Goal: Register for event/course

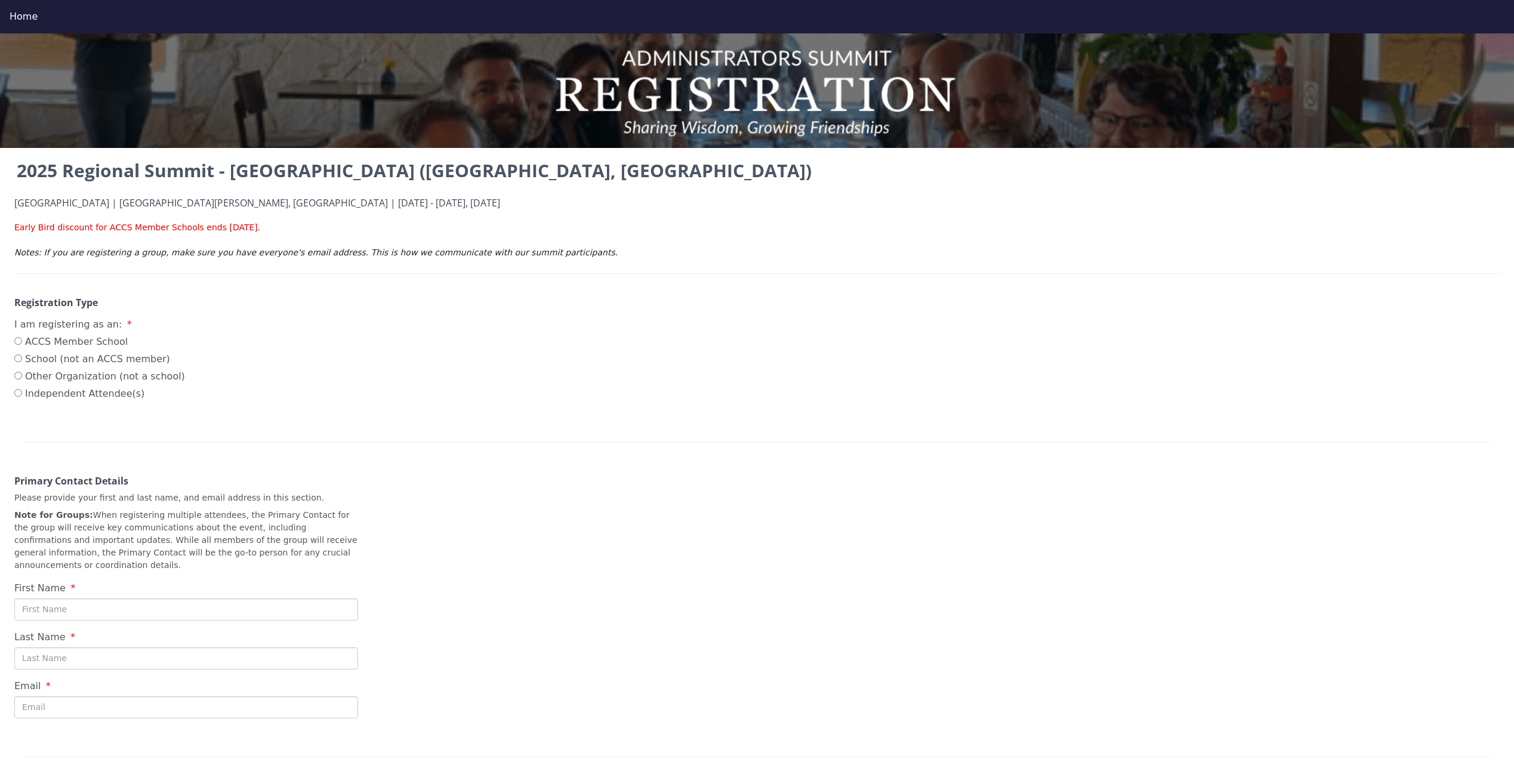
click at [35, 339] on label "ACCS Member School" at bounding box center [99, 341] width 171 height 14
click at [22, 339] on input "ACCS Member School" at bounding box center [18, 341] width 8 height 8
radio input "true"
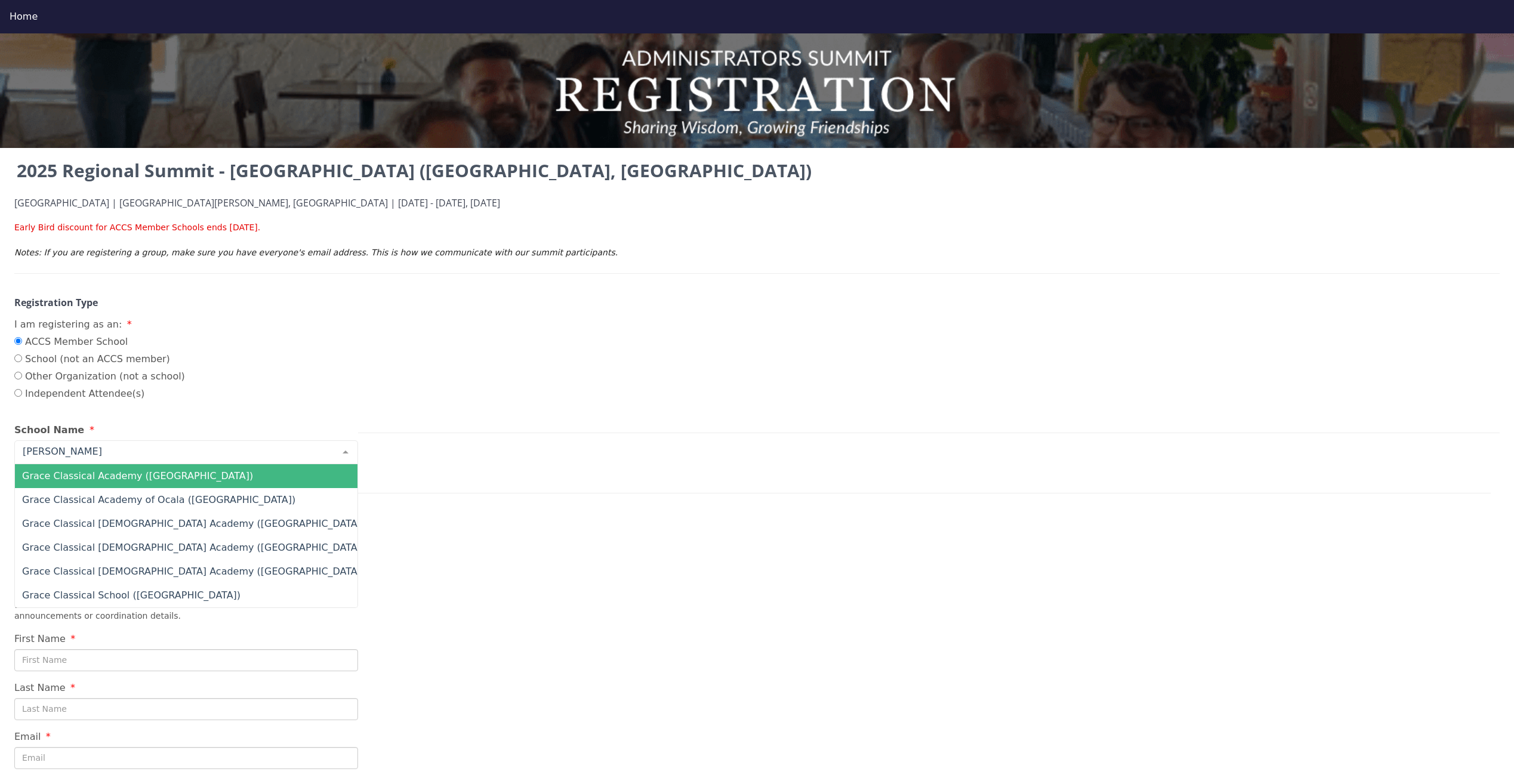
type input "[PERSON_NAME]"
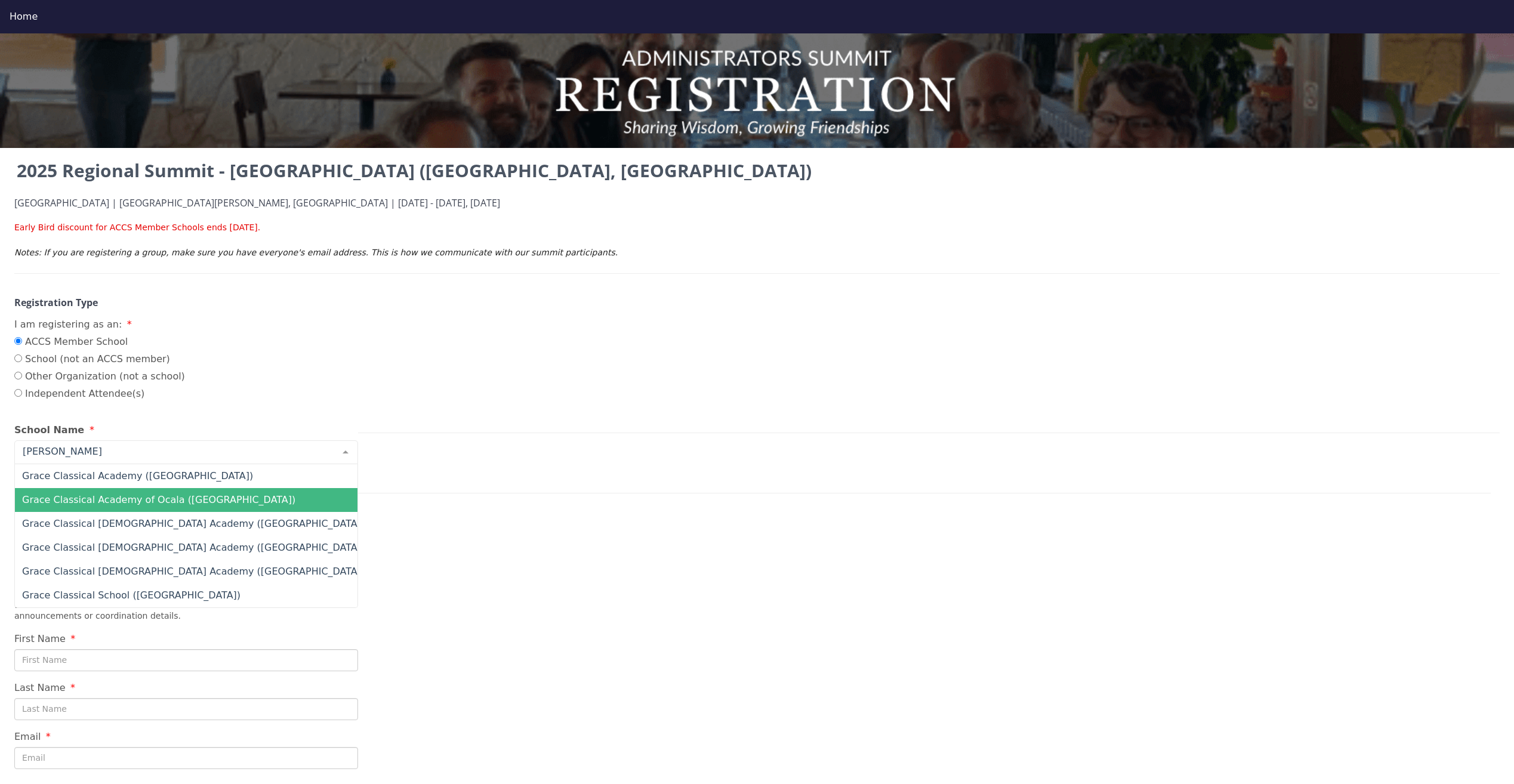
click at [103, 499] on span "Grace Classical Academy of Ocala ([GEOGRAPHIC_DATA])" at bounding box center [158, 499] width 273 height 11
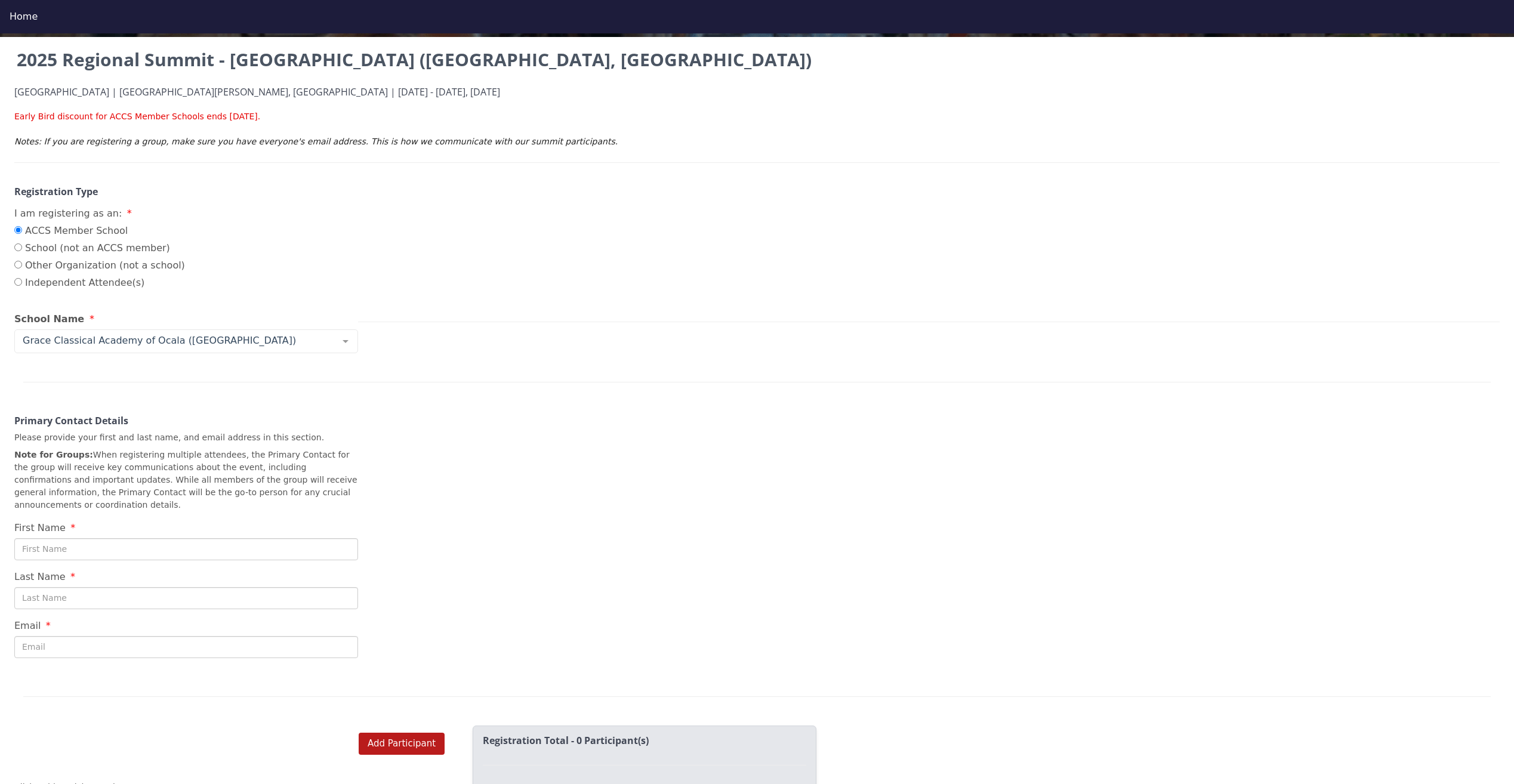
scroll to position [119, 0]
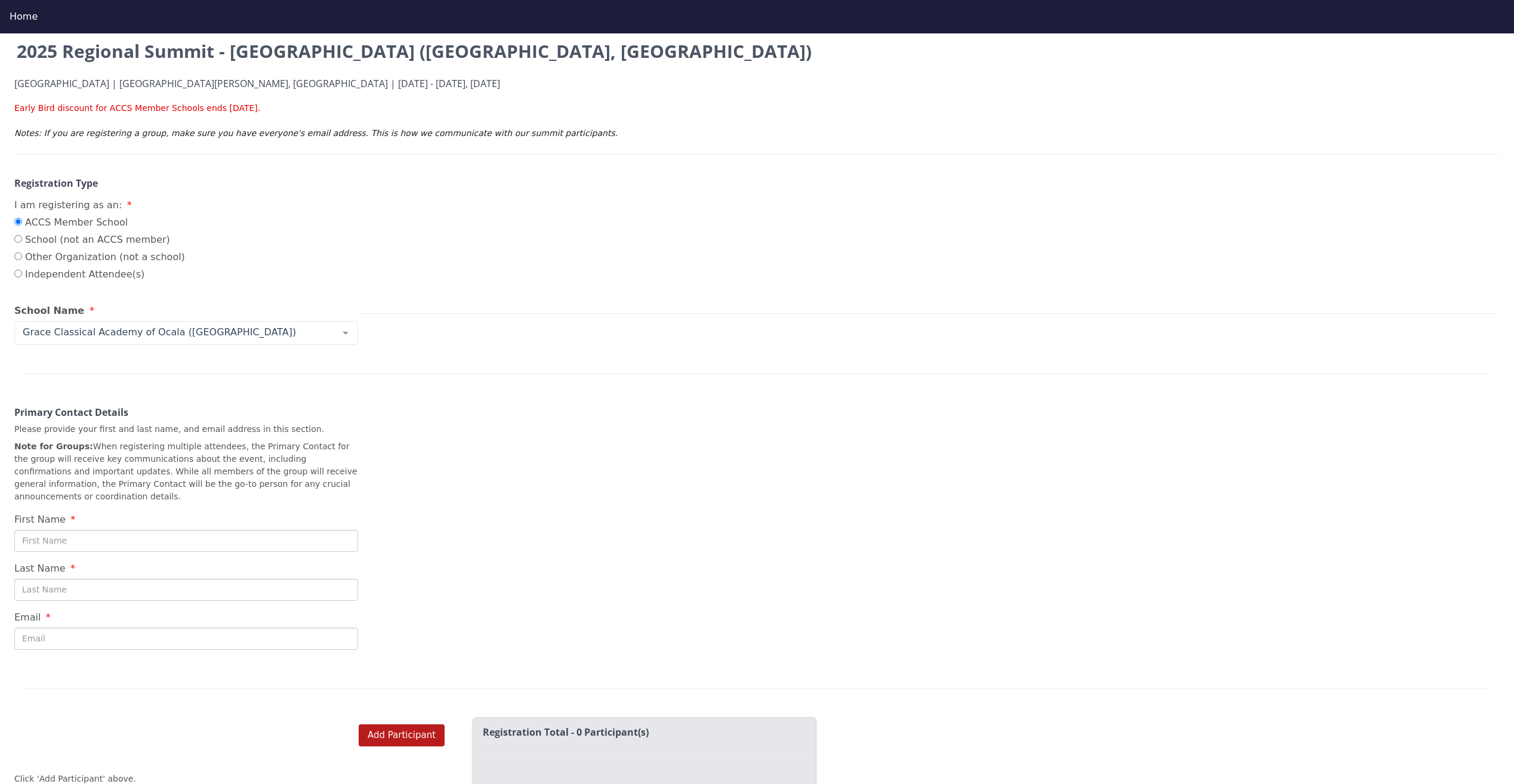
click at [58, 530] on input "First Name" at bounding box center [186, 541] width 344 height 22
type input "[PERSON_NAME]"
type input "[EMAIL_ADDRESS][DOMAIN_NAME]"
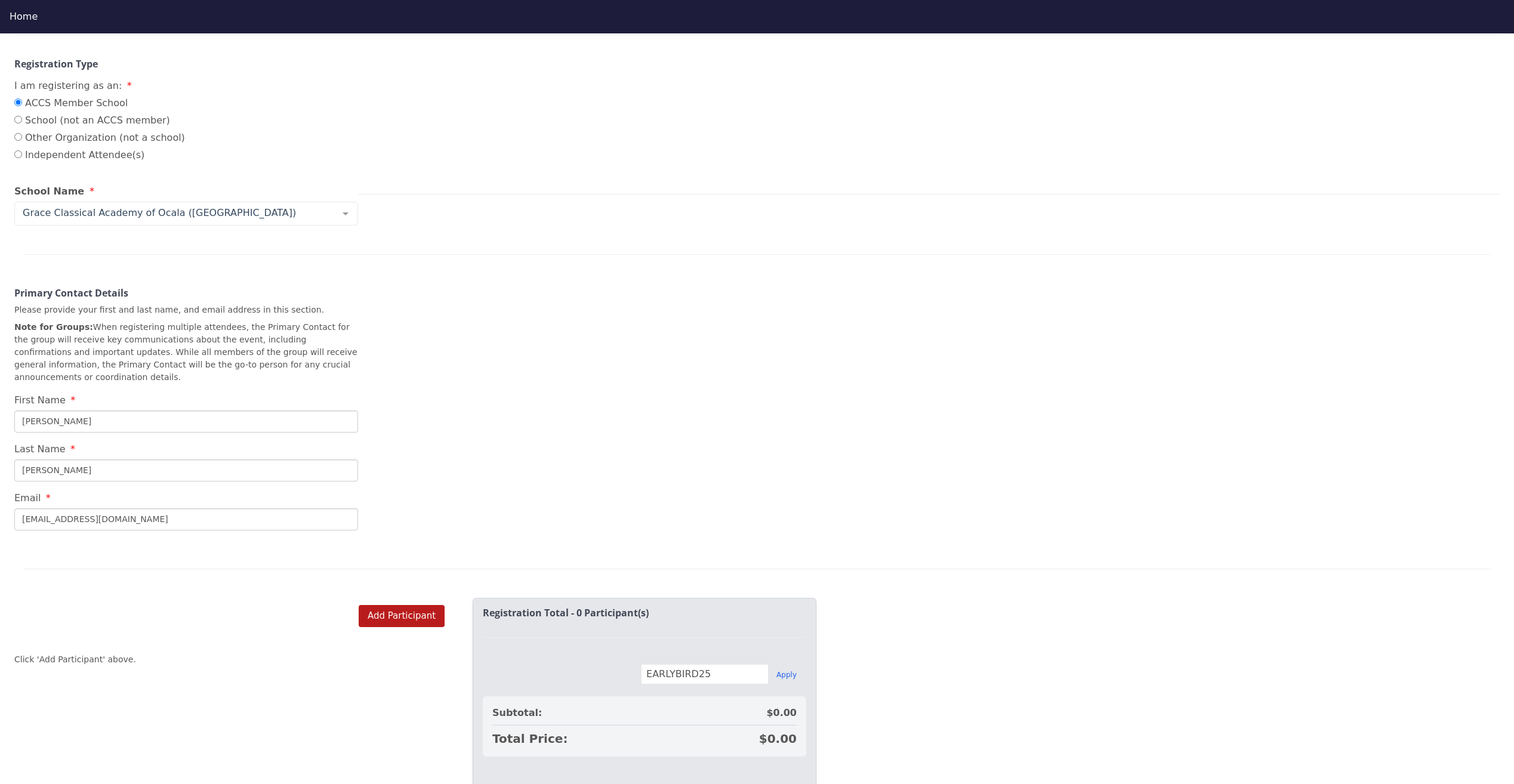
scroll to position [271, 0]
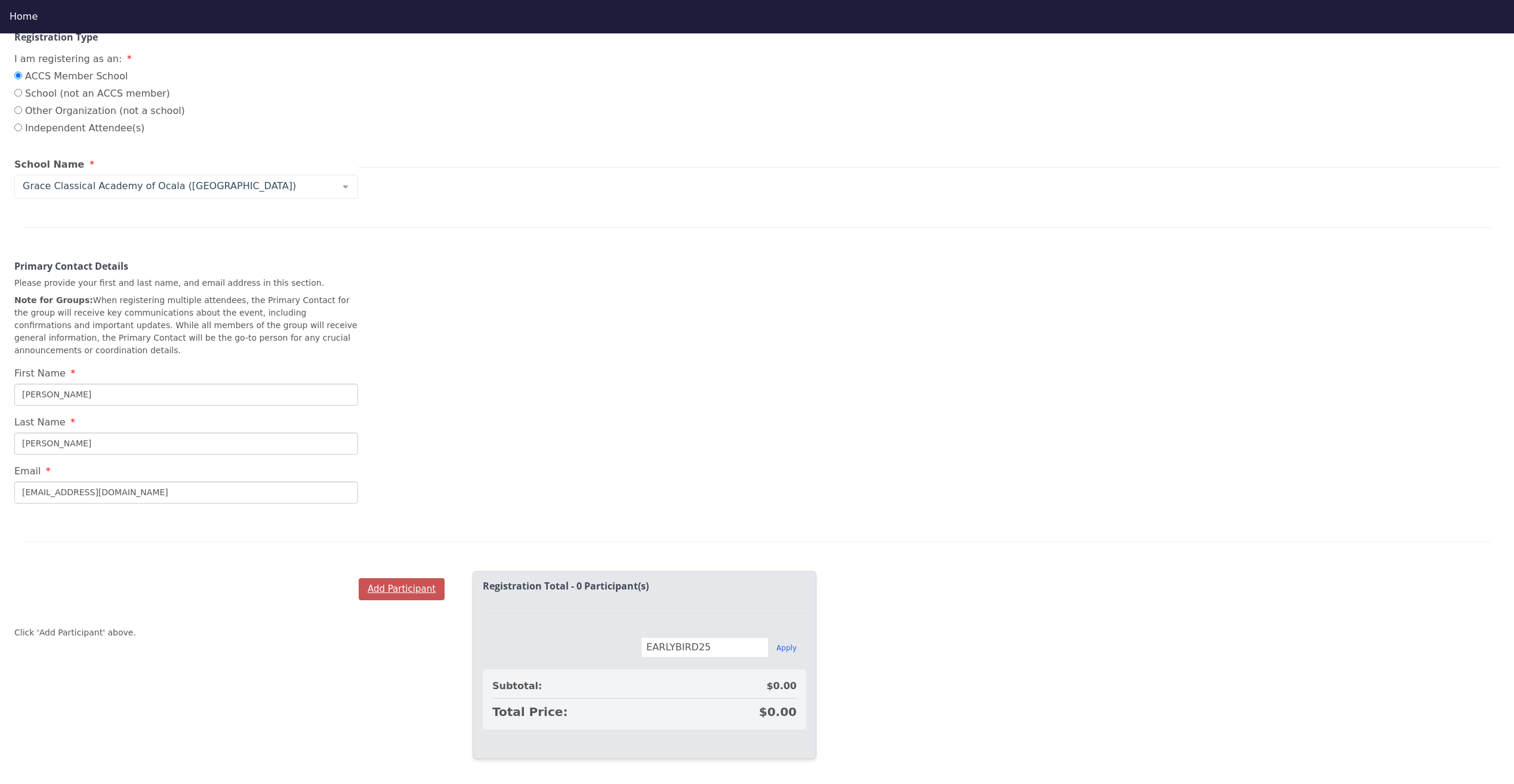
click at [408, 579] on button "Add Participant" at bounding box center [401, 589] width 86 height 22
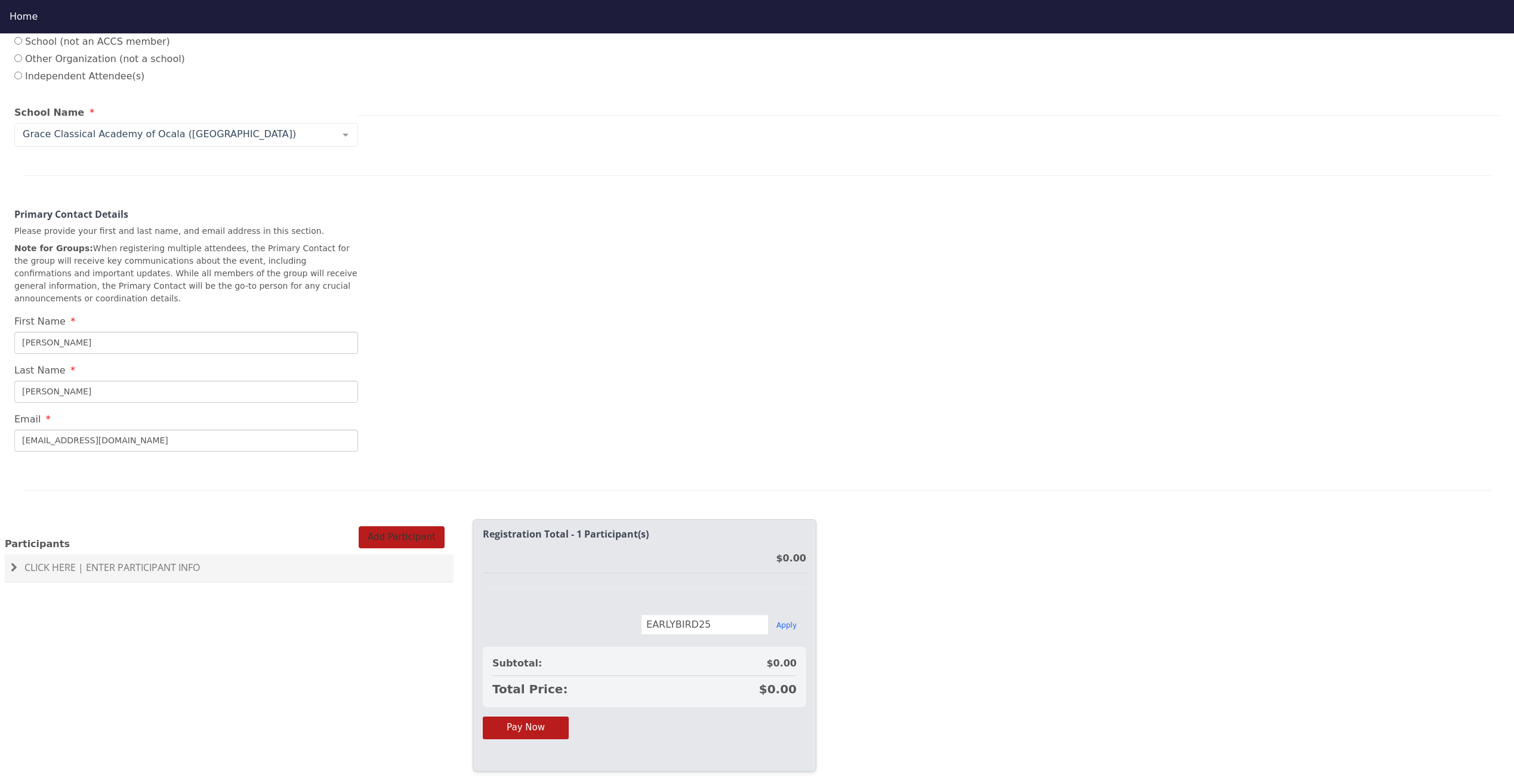
scroll to position [334, 0]
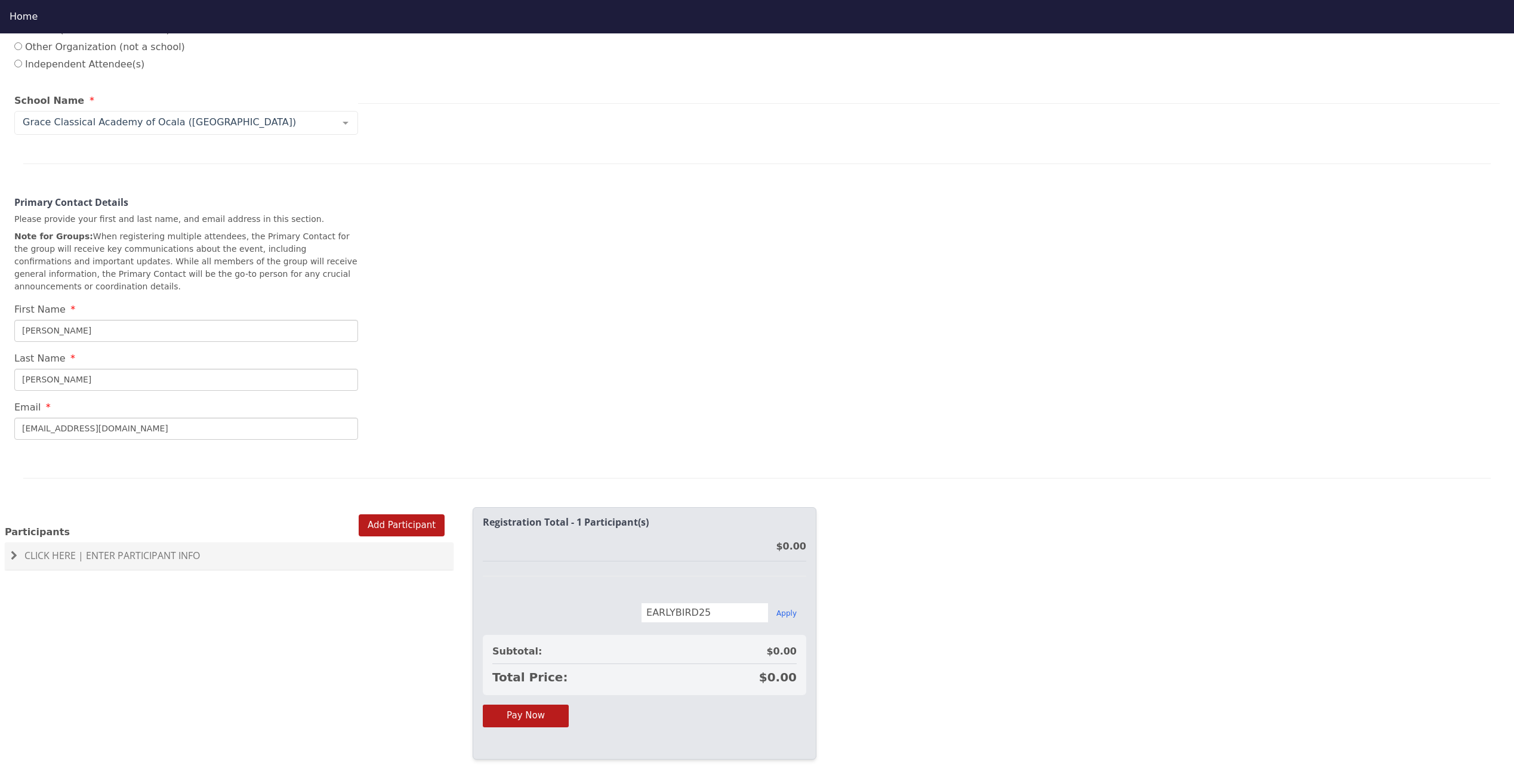
click at [12, 551] on span at bounding box center [14, 556] width 7 height 10
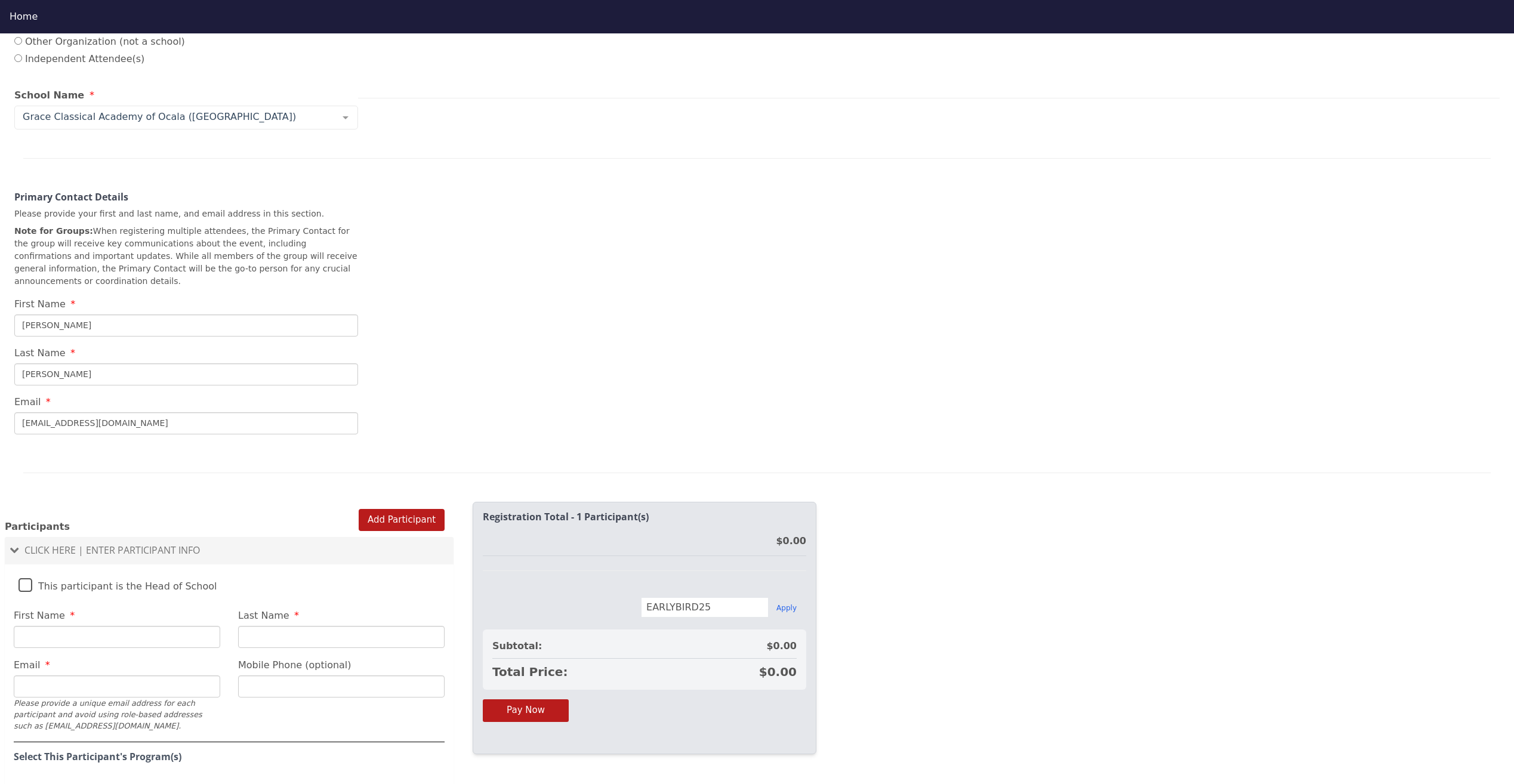
click at [33, 626] on input "First Name" at bounding box center [117, 637] width 206 height 22
type input "[PERSON_NAME]"
type input "[EMAIL_ADDRESS][DOMAIN_NAME]"
type input "[PHONE_NUMBER]"
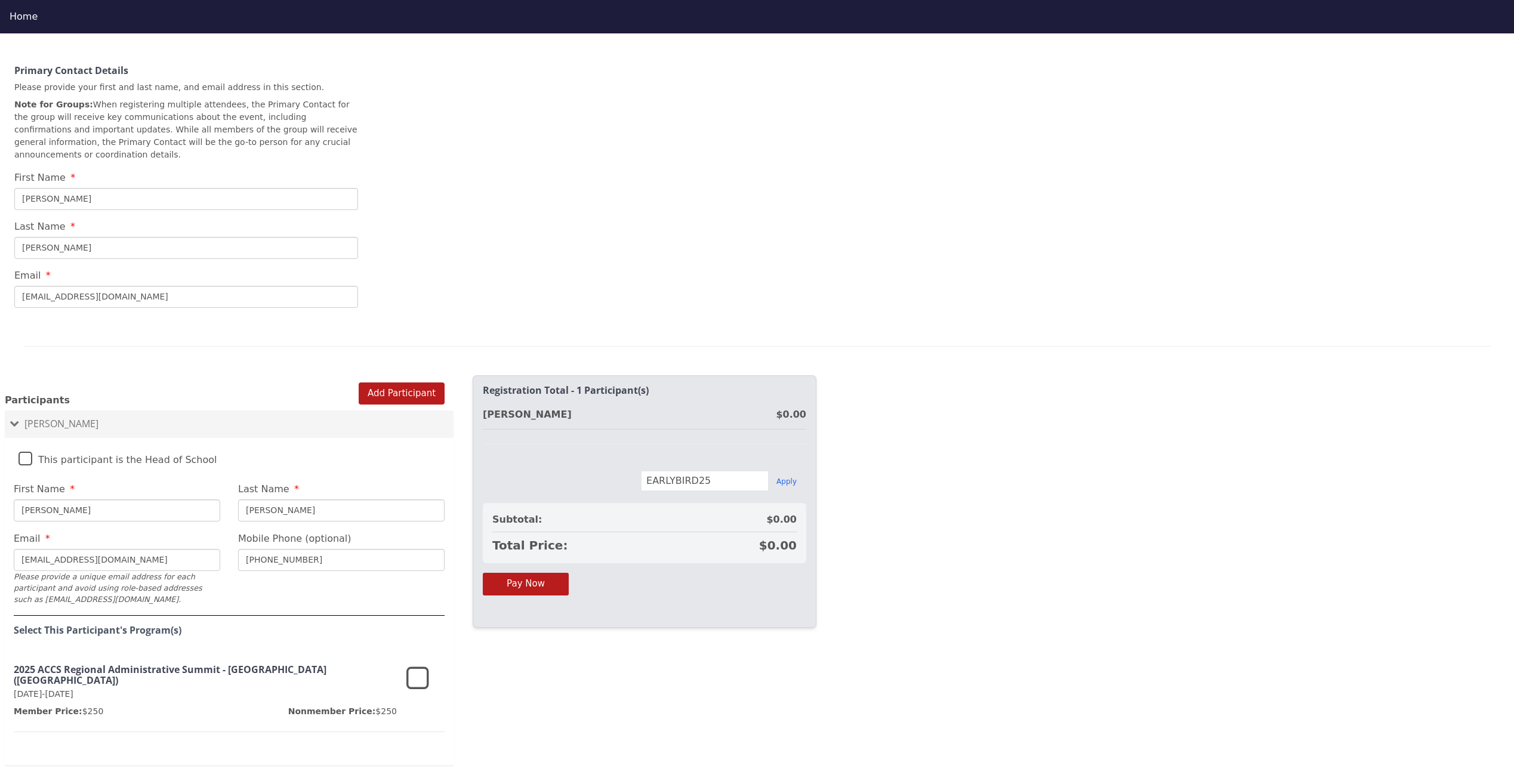
scroll to position [484, 0]
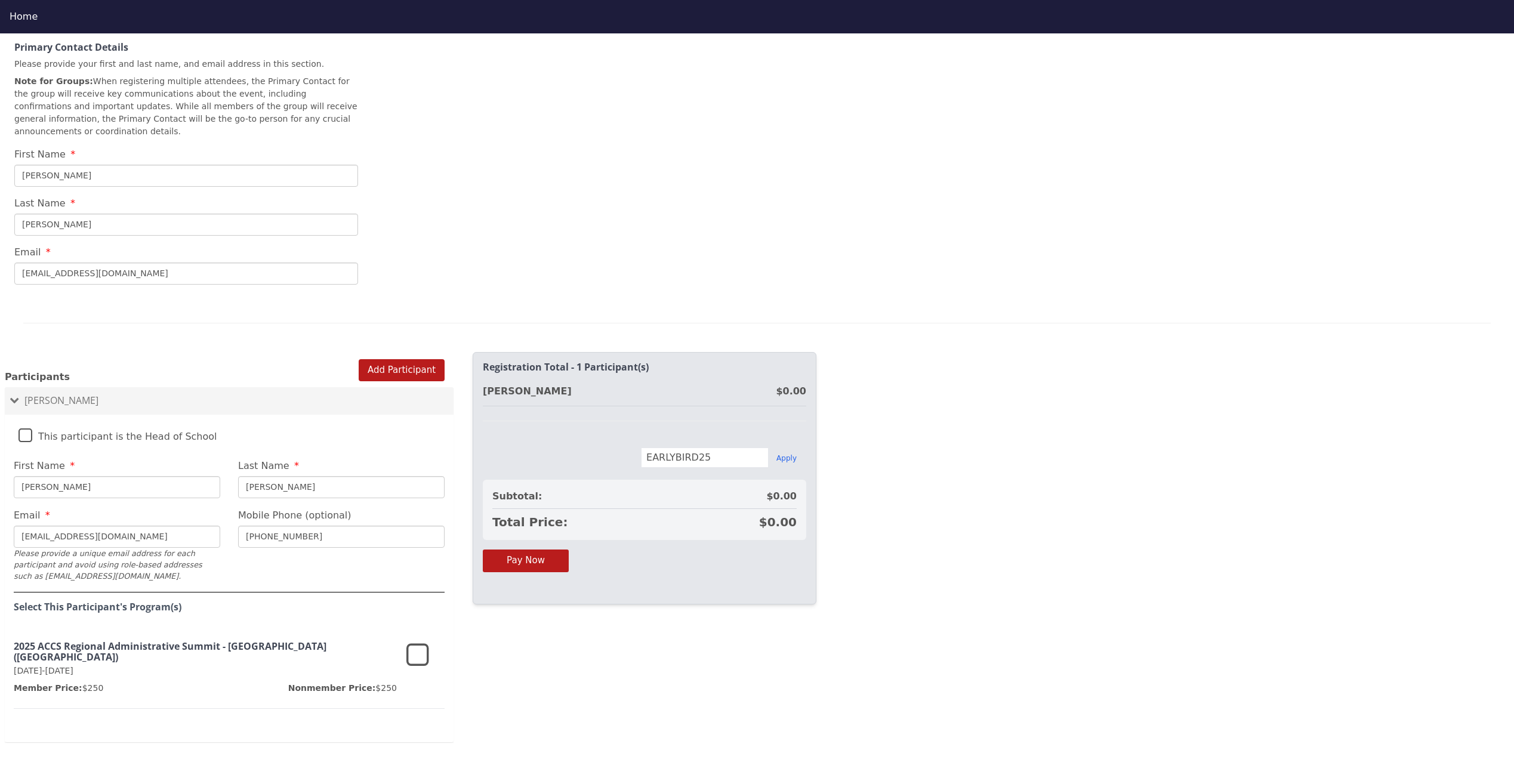
click at [415, 641] on icon at bounding box center [417, 655] width 23 height 29
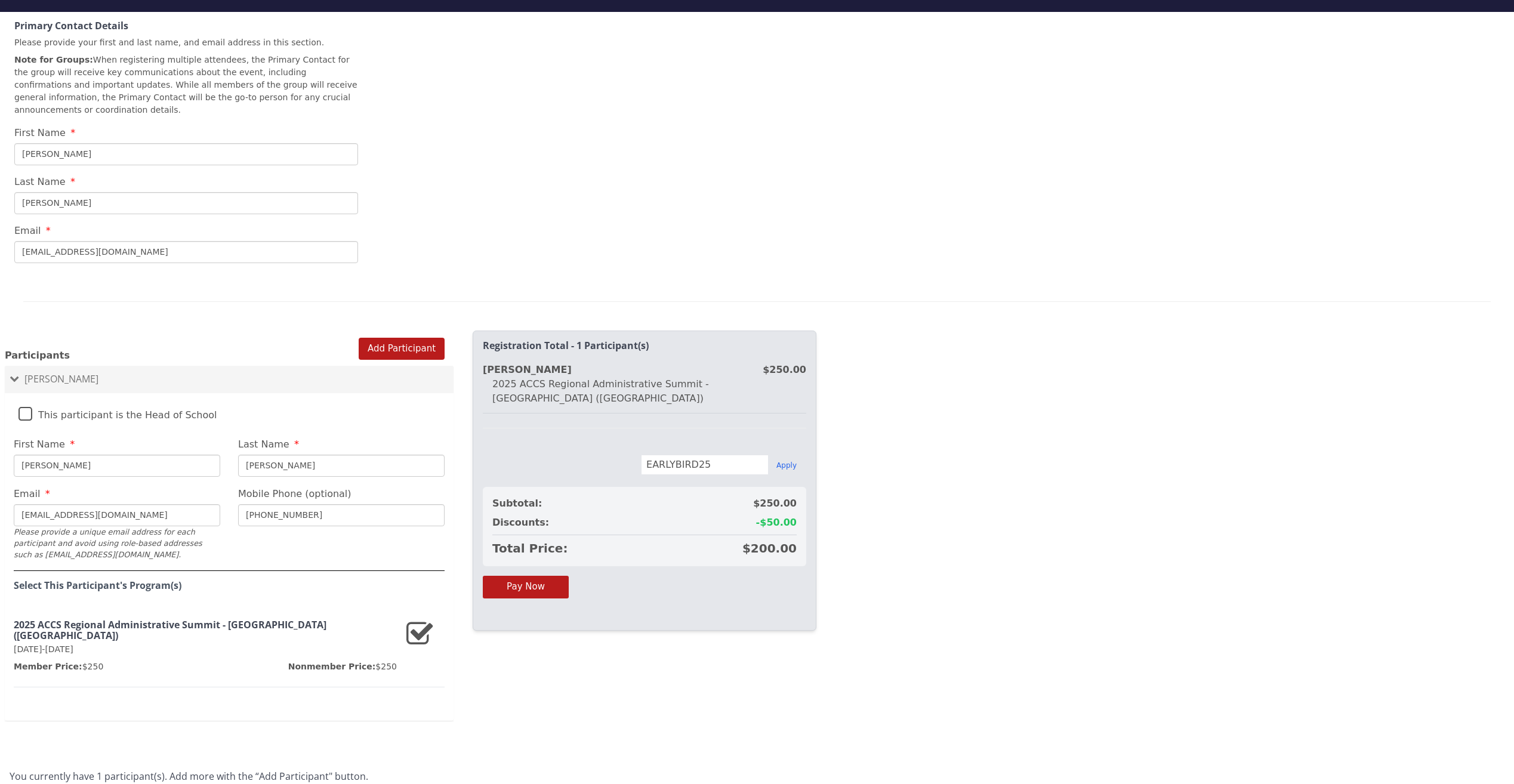
scroll to position [34, 0]
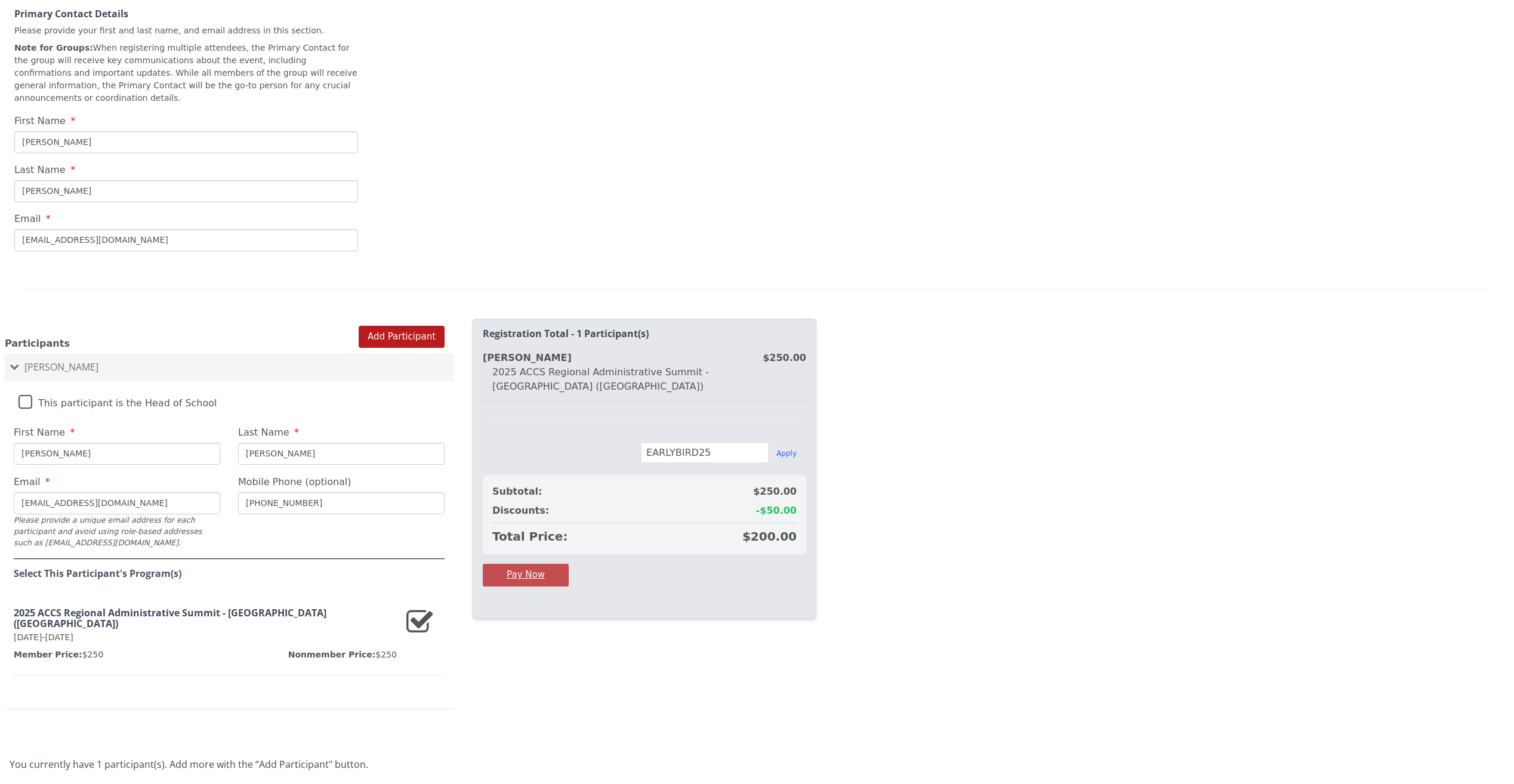
click at [527, 564] on button "Pay Now" at bounding box center [525, 575] width 86 height 22
